Goal: Submit feedback/report problem

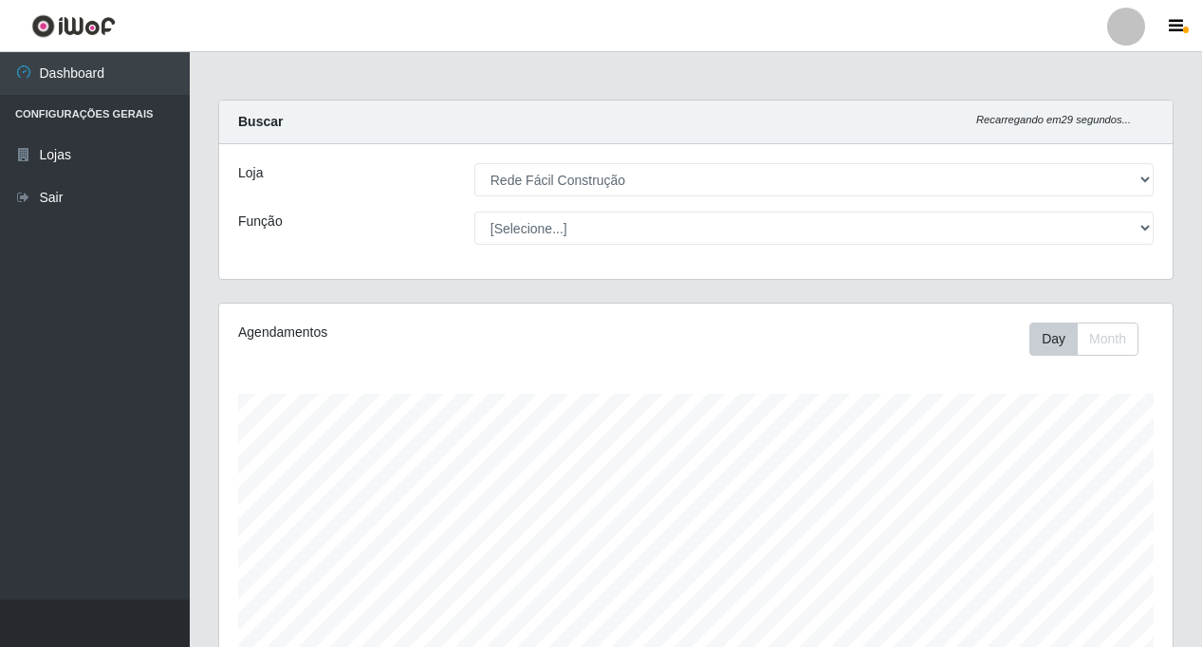
select select "318"
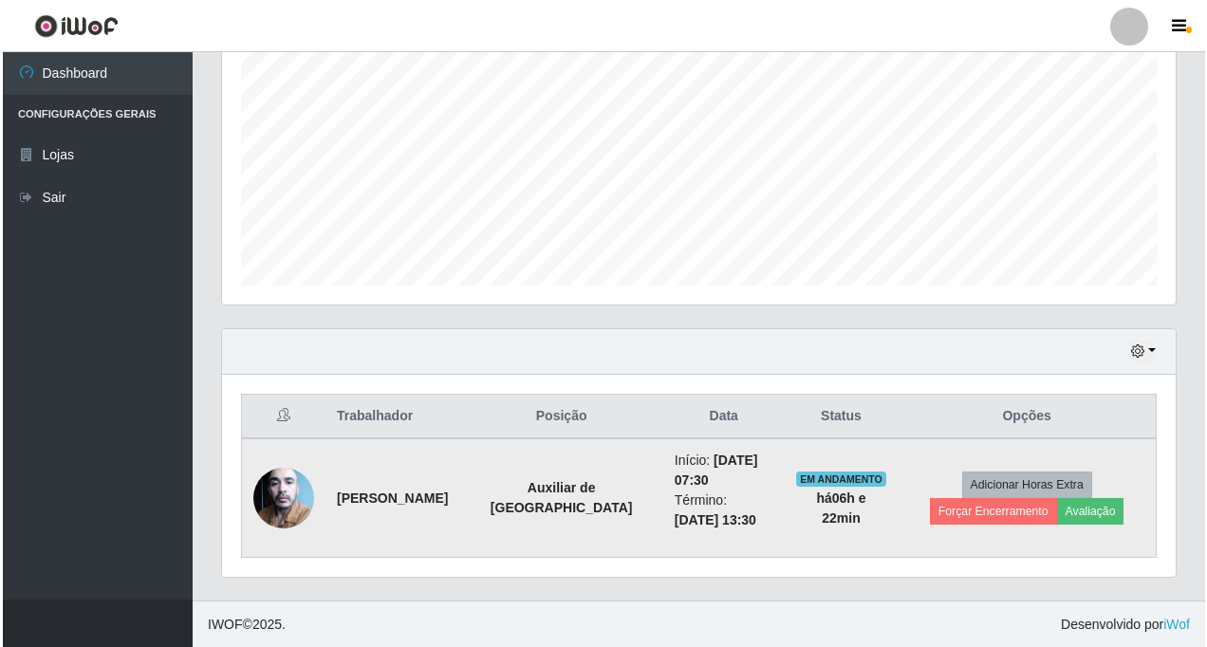
scroll to position [394, 954]
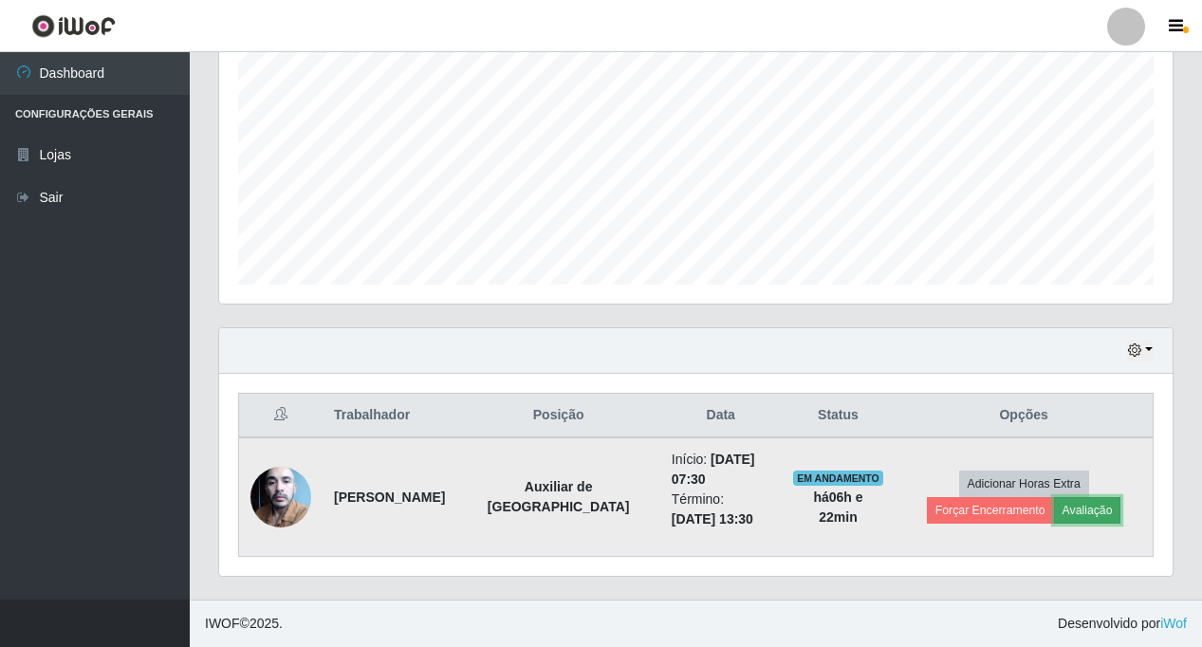
click at [1054, 513] on button "Avaliação" at bounding box center [1087, 510] width 67 height 27
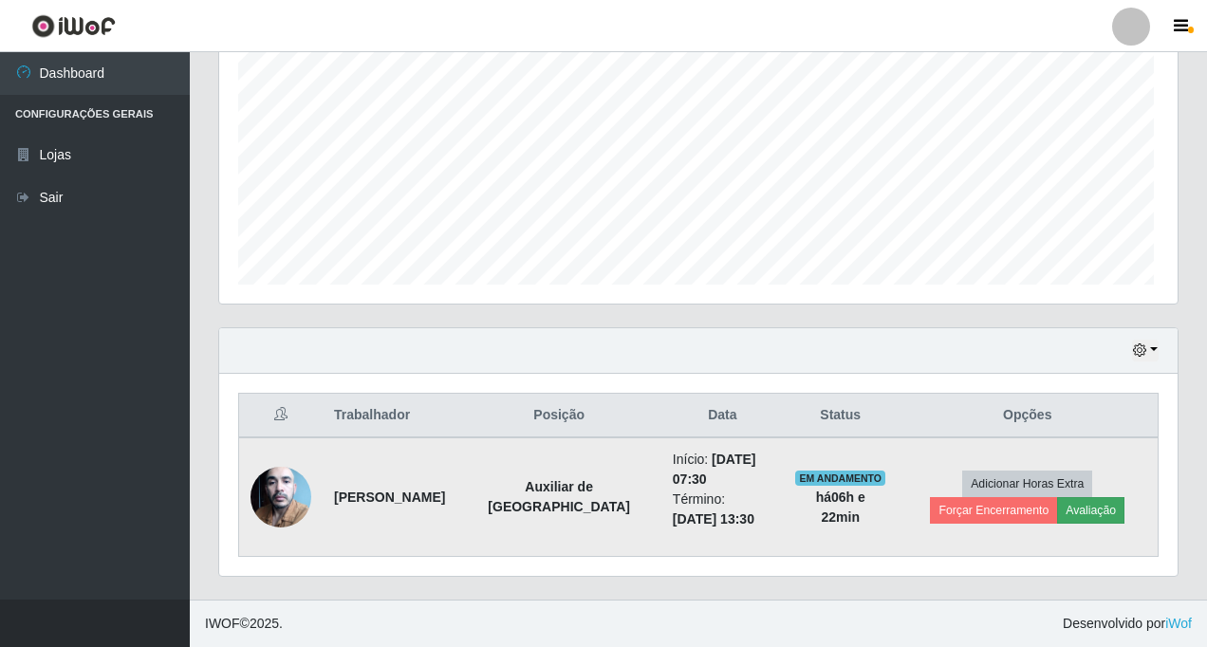
scroll to position [394, 944]
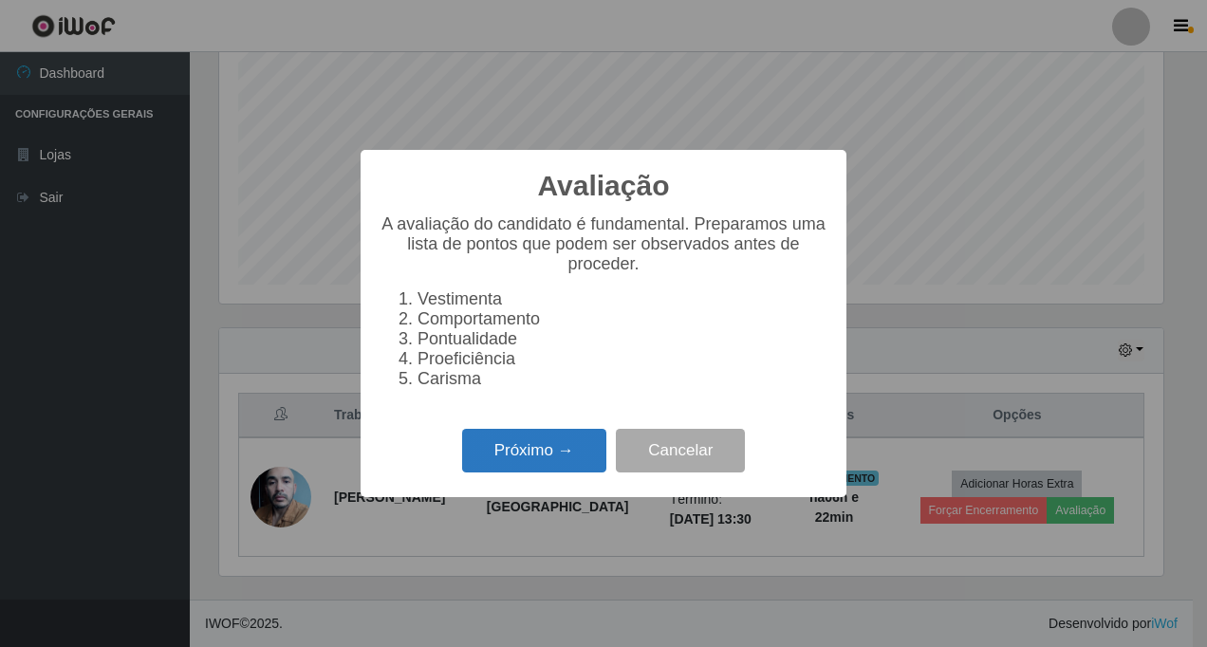
click at [527, 463] on button "Próximo →" at bounding box center [534, 451] width 144 height 45
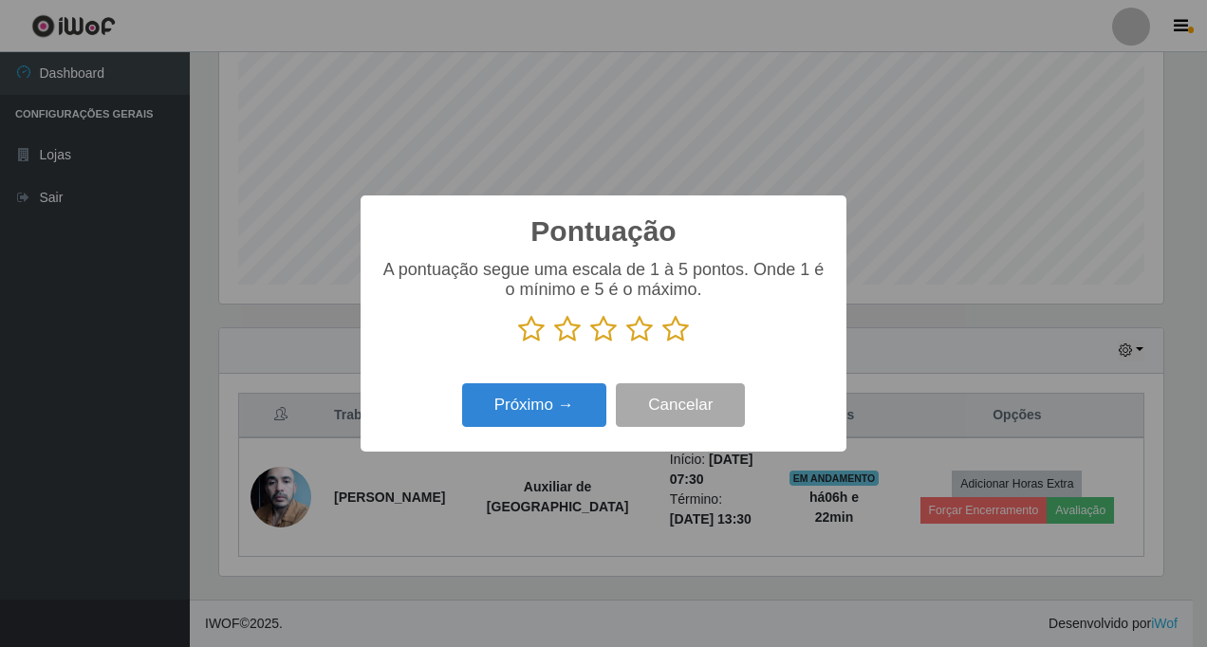
scroll to position [948454, 947904]
click at [671, 331] on icon at bounding box center [675, 329] width 27 height 28
click at [662, 343] on input "radio" at bounding box center [662, 343] width 0 height 0
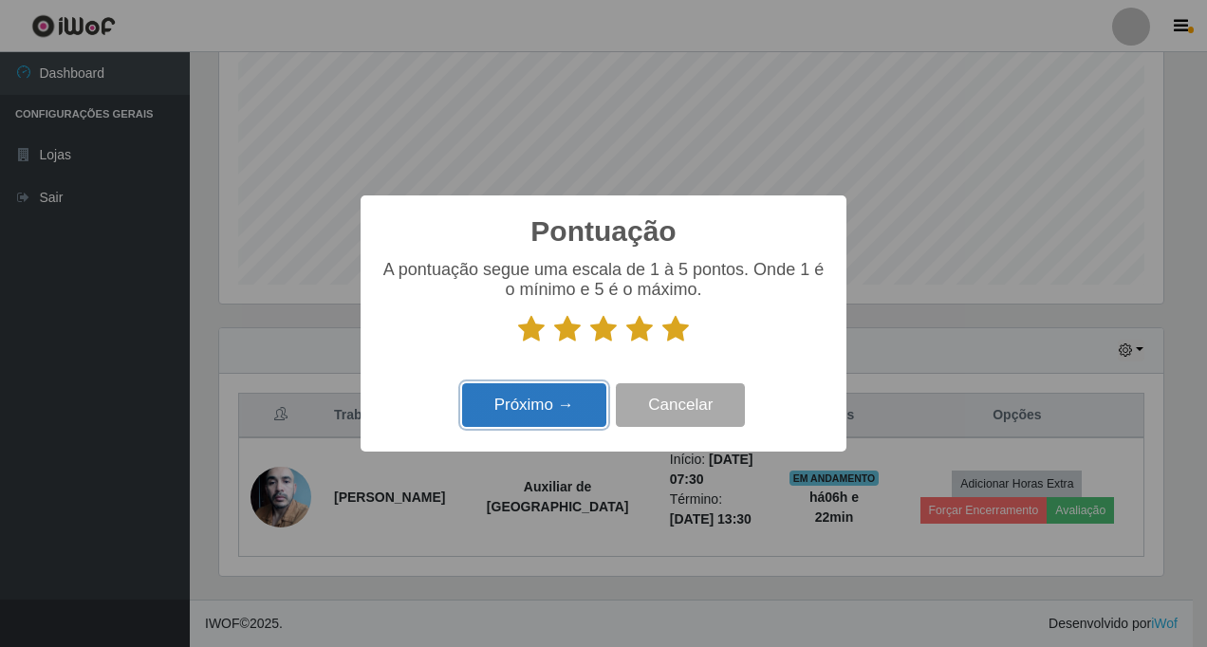
click at [522, 400] on button "Próximo →" at bounding box center [534, 405] width 144 height 45
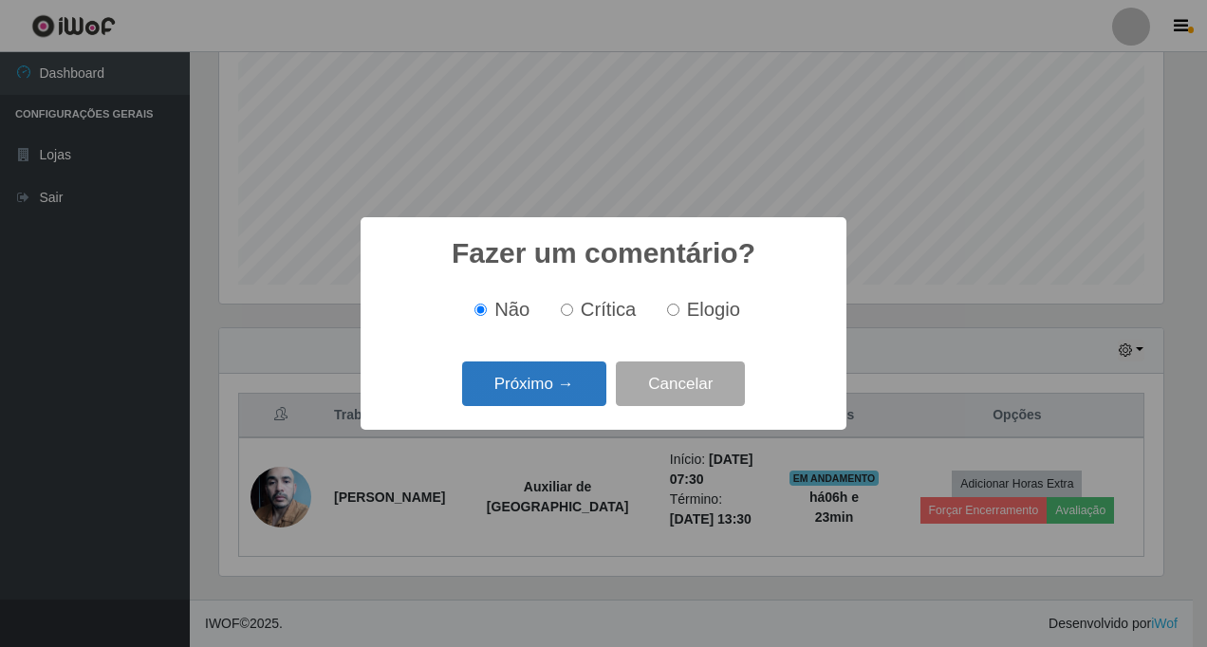
click at [512, 385] on button "Próximo →" at bounding box center [534, 384] width 144 height 45
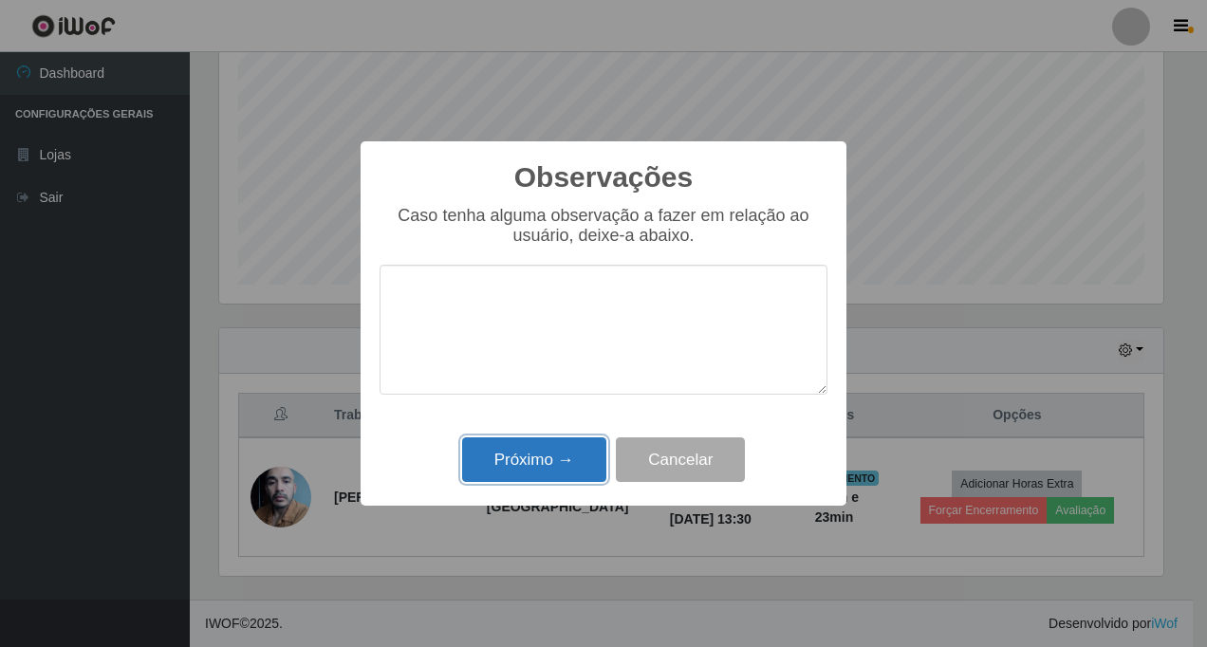
click at [509, 454] on button "Próximo →" at bounding box center [534, 459] width 144 height 45
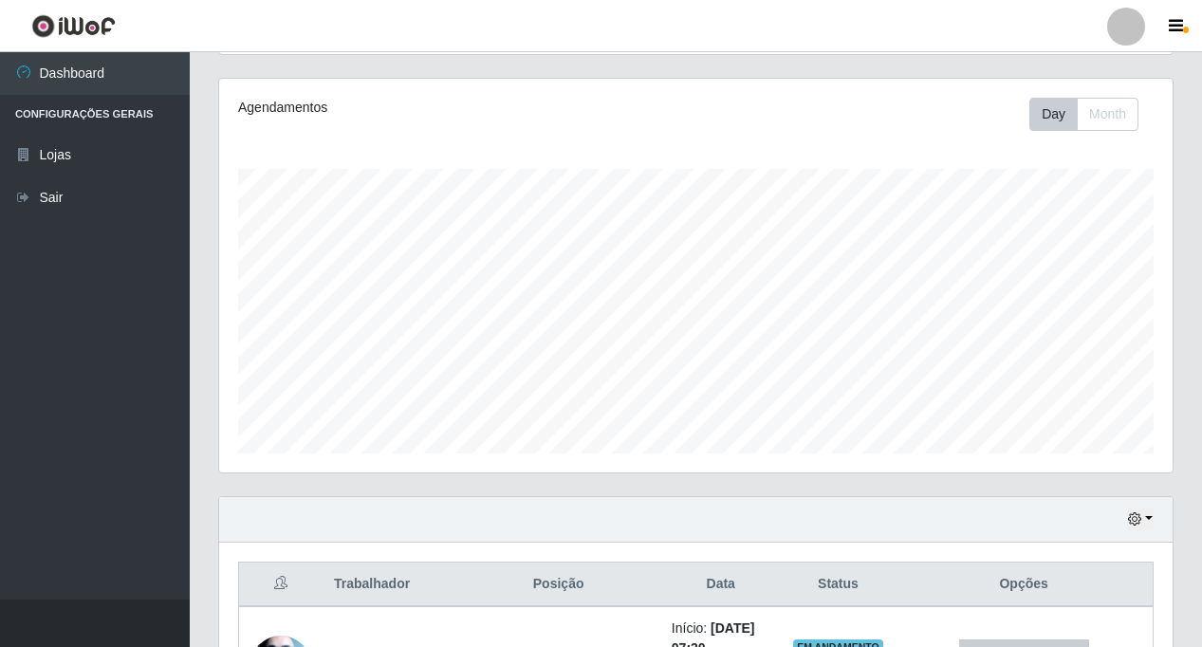
scroll to position [374, 0]
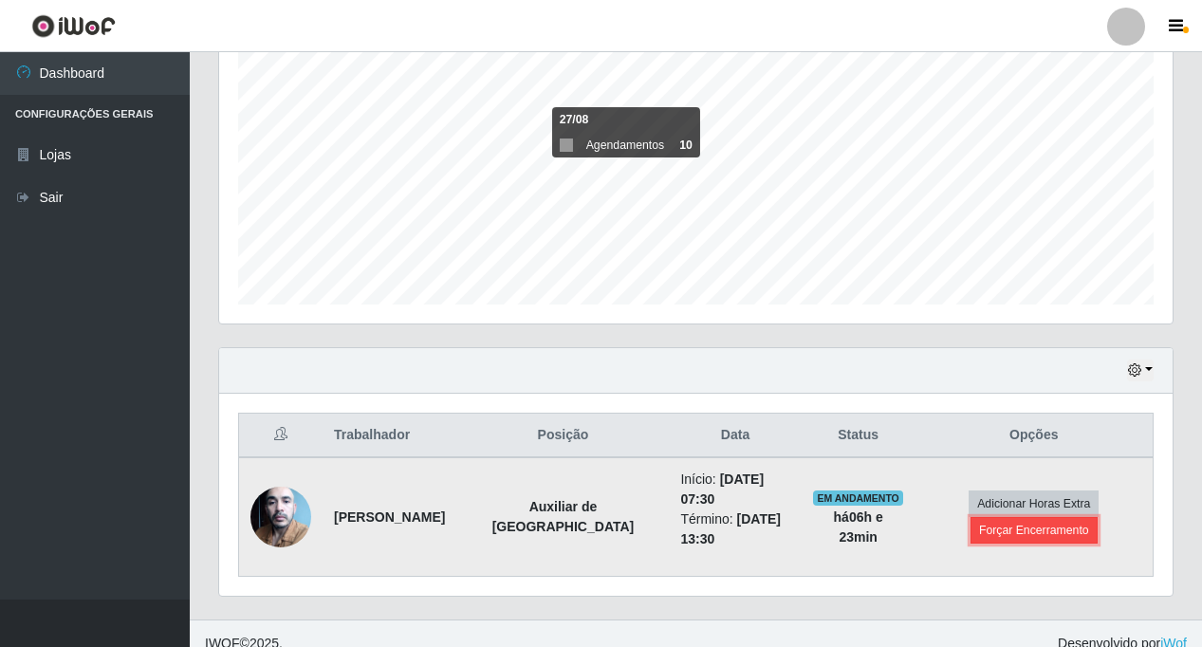
click at [999, 526] on button "Forçar Encerramento" at bounding box center [1034, 530] width 127 height 27
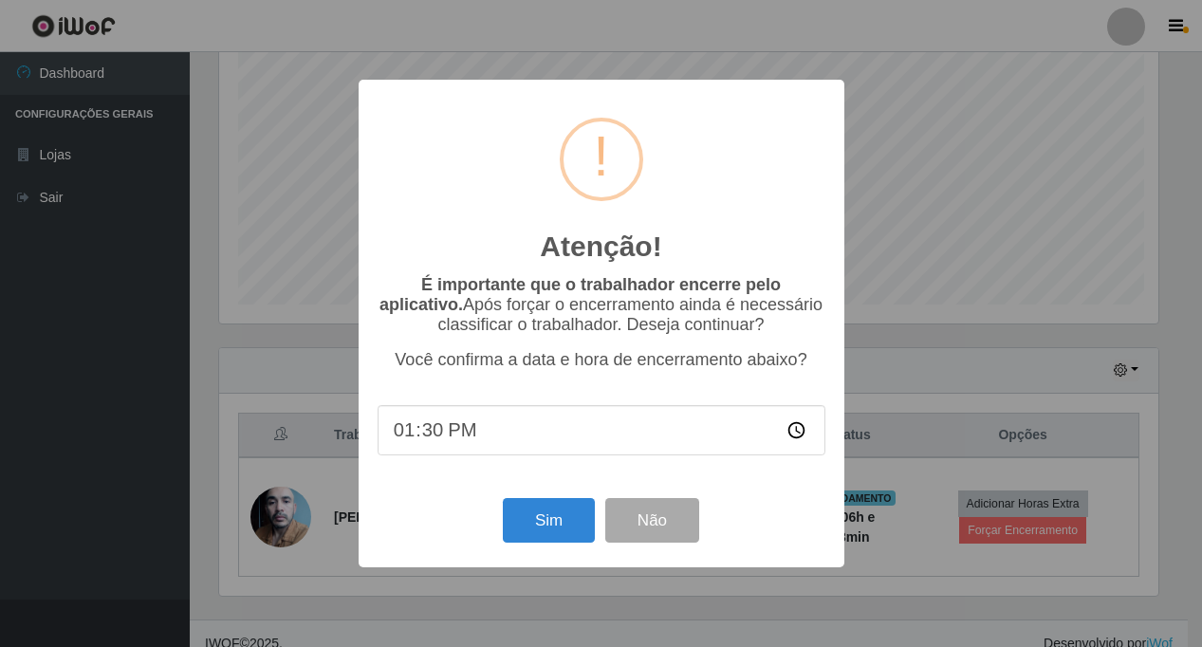
scroll to position [394, 944]
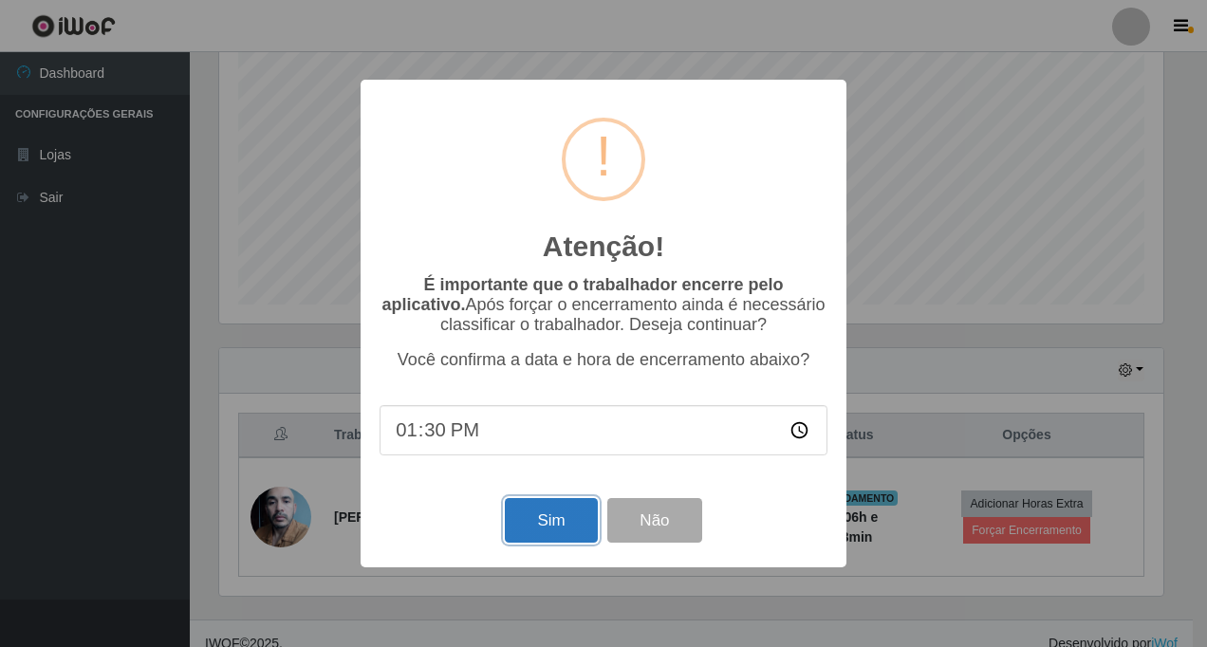
click at [549, 525] on button "Sim" at bounding box center [551, 520] width 92 height 45
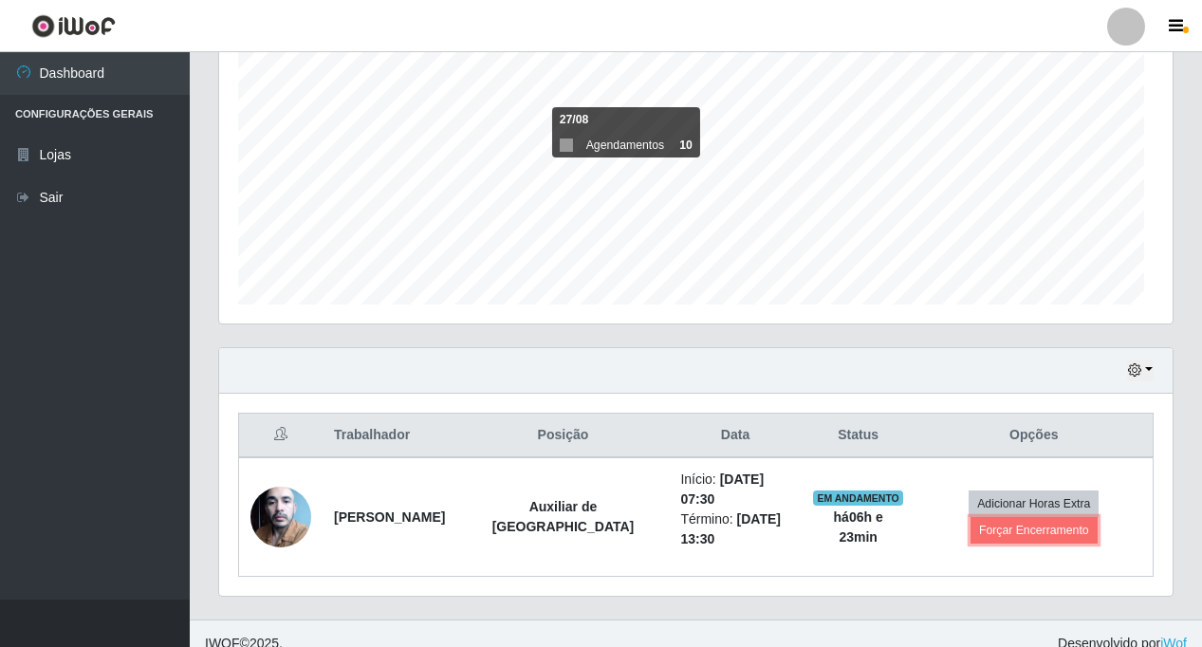
scroll to position [0, 0]
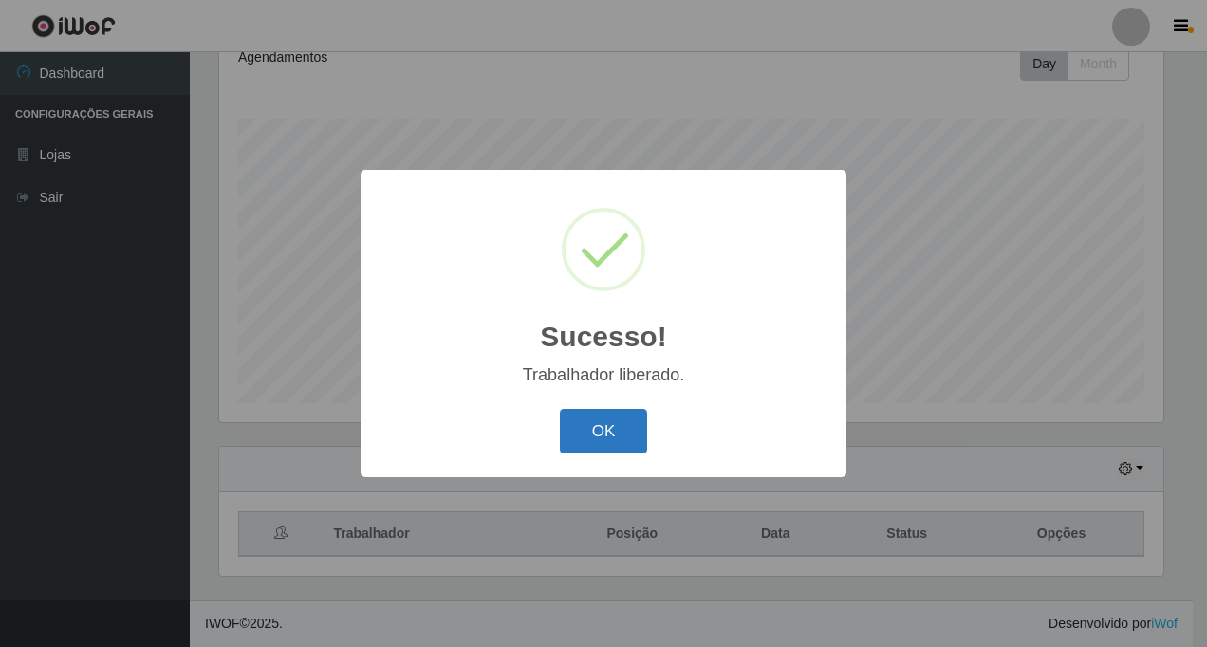
click at [612, 428] on button "OK" at bounding box center [604, 431] width 88 height 45
